Goal: Task Accomplishment & Management: Use online tool/utility

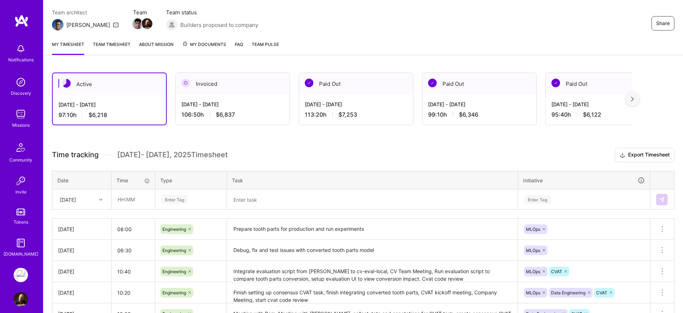
scroll to position [104, 0]
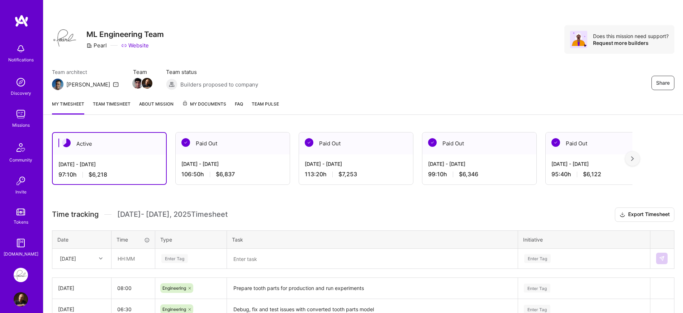
click at [173, 170] on div "Active [DATE] - [DATE] 97:10 h $6,218 Paid Out [DATE] - [DATE] 106:50 h $6,837 …" at bounding box center [342, 158] width 581 height 53
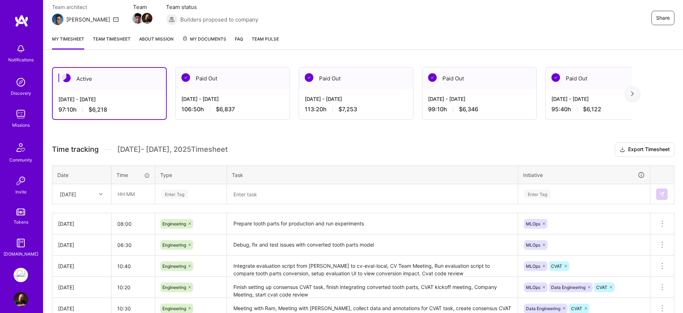
scroll to position [69, 0]
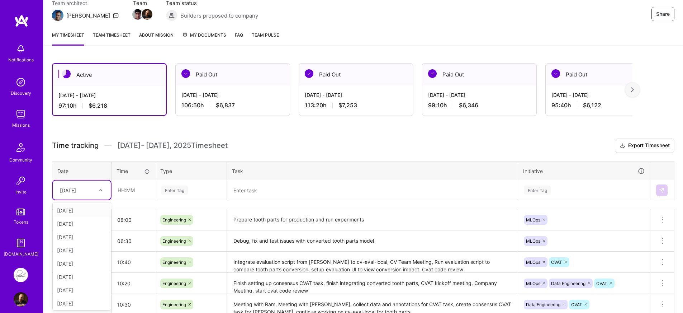
click at [90, 194] on div "[DATE]" at bounding box center [76, 190] width 40 height 12
click at [83, 305] on div "[DATE]" at bounding box center [82, 301] width 58 height 13
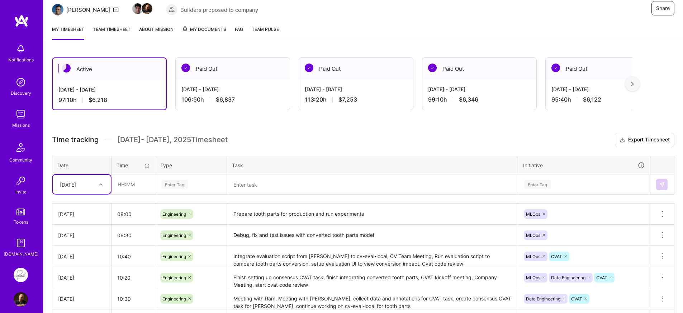
scroll to position [112, 0]
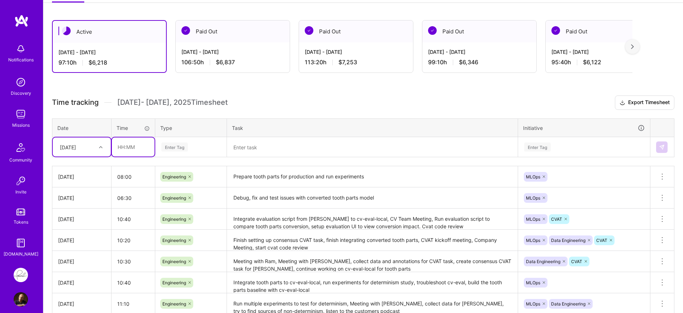
click at [141, 148] on input "text" at bounding box center [133, 146] width 43 height 19
type input "08:00"
click at [146, 163] on div "Time tracking [DATE] - [DATE] Timesheet Export Timesheet Date Time Type Task In…" at bounding box center [363, 260] width 623 height 330
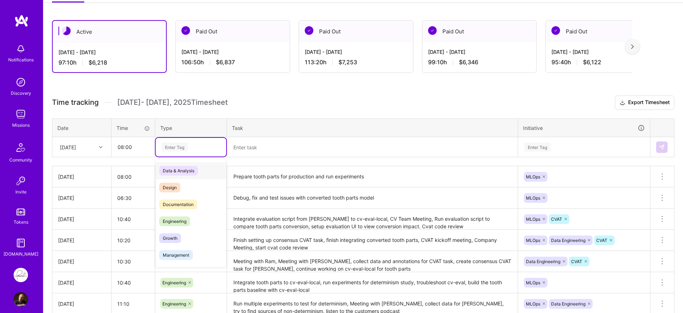
click at [199, 149] on div "Enter Tag" at bounding box center [191, 146] width 61 height 9
click at [177, 220] on span "Engineering" at bounding box center [174, 221] width 31 height 10
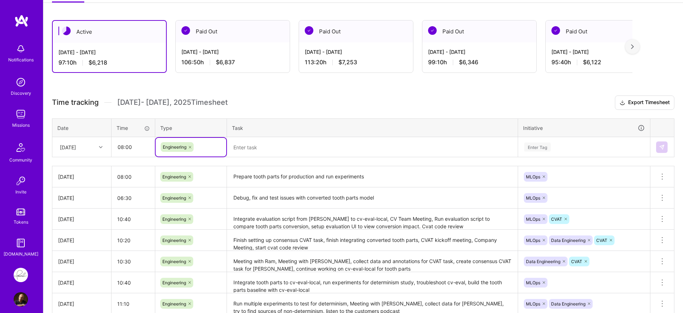
click at [332, 153] on textarea at bounding box center [373, 147] width 290 height 19
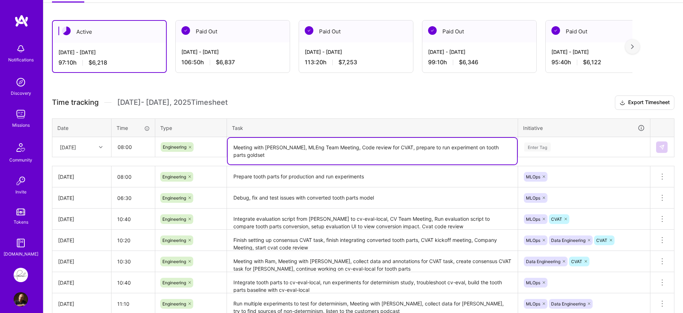
type textarea "Meeting with [PERSON_NAME], MLEng Team Meeting, Code review for CVAT, prepare t…"
click at [581, 139] on div "Enter Tag" at bounding box center [584, 147] width 131 height 19
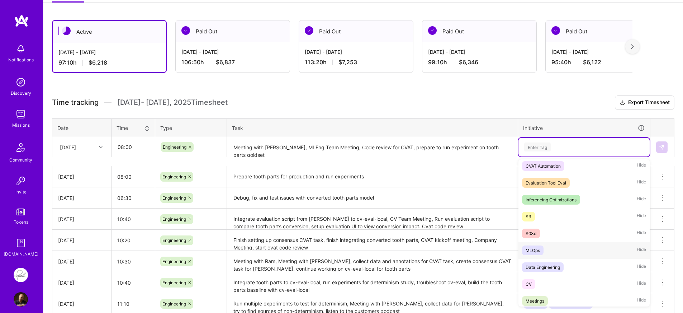
scroll to position [138, 0]
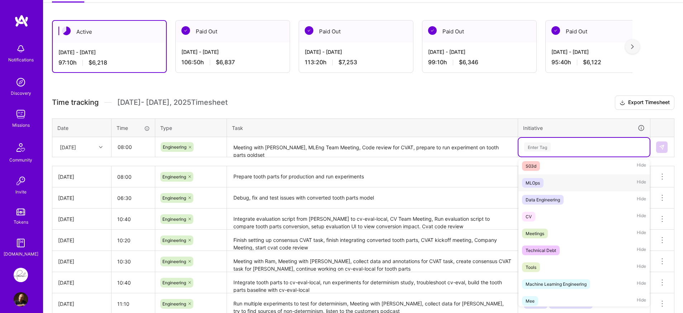
click at [568, 190] on div "MLOps Hide" at bounding box center [584, 182] width 131 height 17
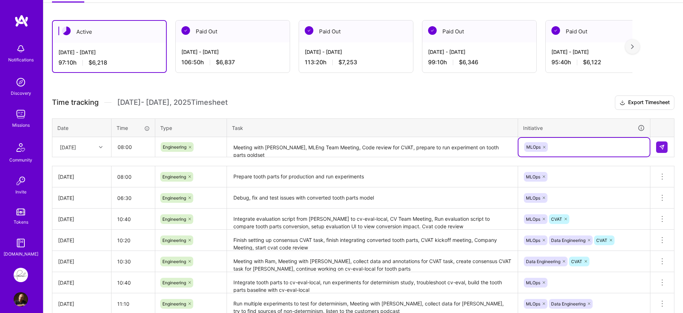
click at [568, 125] on div "Initiative" at bounding box center [584, 128] width 122 height 8
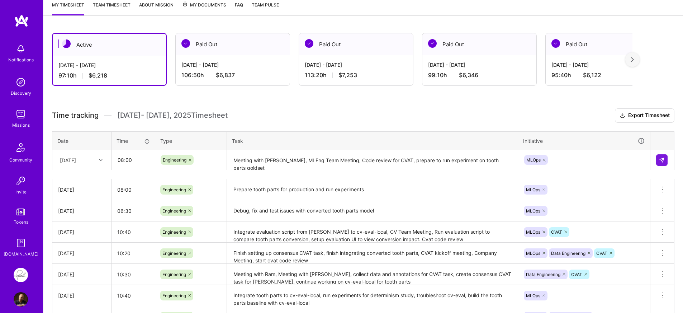
scroll to position [86, 0]
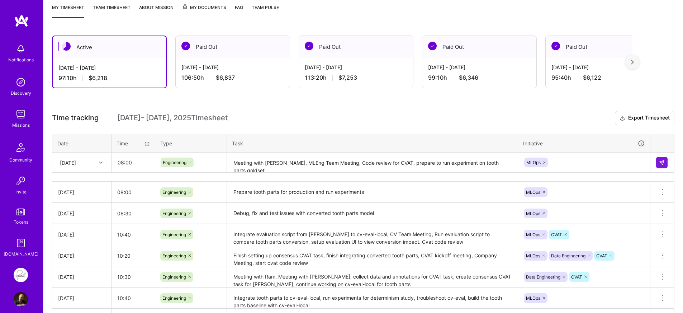
click at [578, 172] on div "MLOps" at bounding box center [584, 162] width 131 height 19
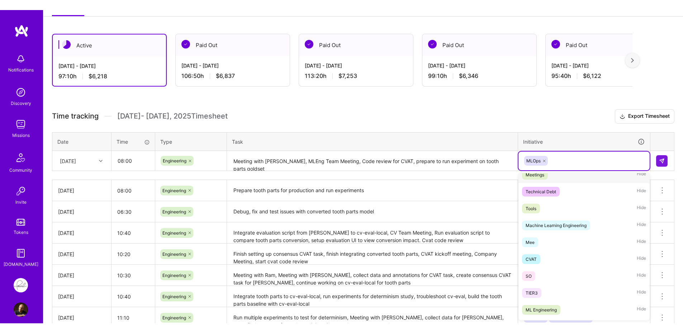
scroll to position [194, 0]
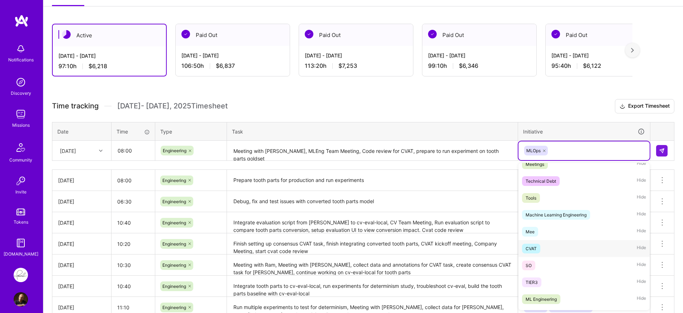
click at [541, 249] on div "CVAT Hide" at bounding box center [584, 248] width 131 height 17
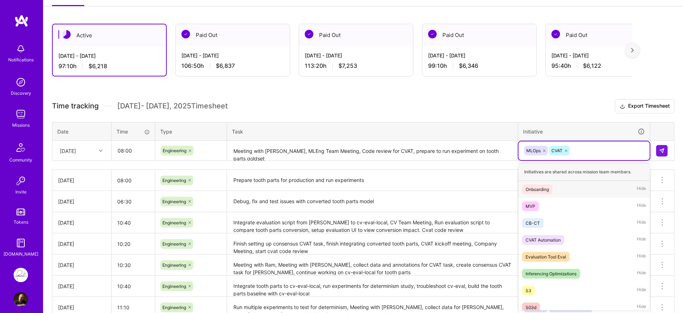
click at [589, 152] on div "MLOps CVAT" at bounding box center [584, 150] width 121 height 11
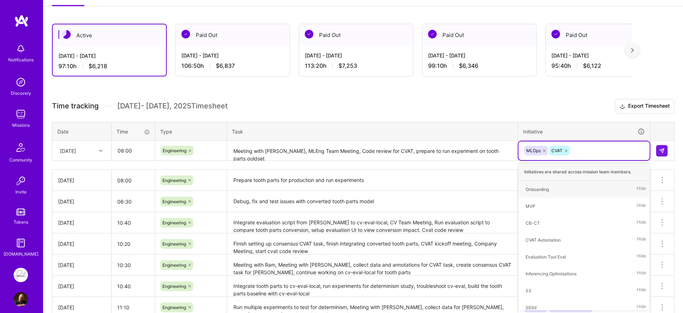
click at [560, 118] on div "Time tracking [DATE] - [DATE] Timesheet Export Timesheet Date Time Type Task In…" at bounding box center [363, 264] width 623 height 330
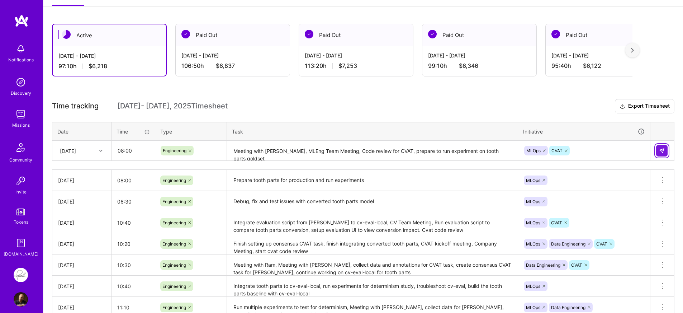
click at [662, 152] on img at bounding box center [662, 151] width 6 height 6
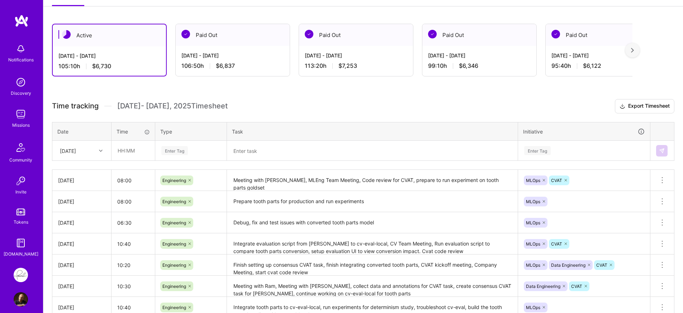
click at [374, 112] on h3 "Time tracking [DATE] - [DATE] Timesheet Export Timesheet" at bounding box center [363, 106] width 623 height 14
click at [373, 113] on div "Time tracking [DATE] - [DATE] Timesheet Export Timesheet Date Time Type Task In…" at bounding box center [363, 274] width 623 height 351
